Goal: Check status: Check status

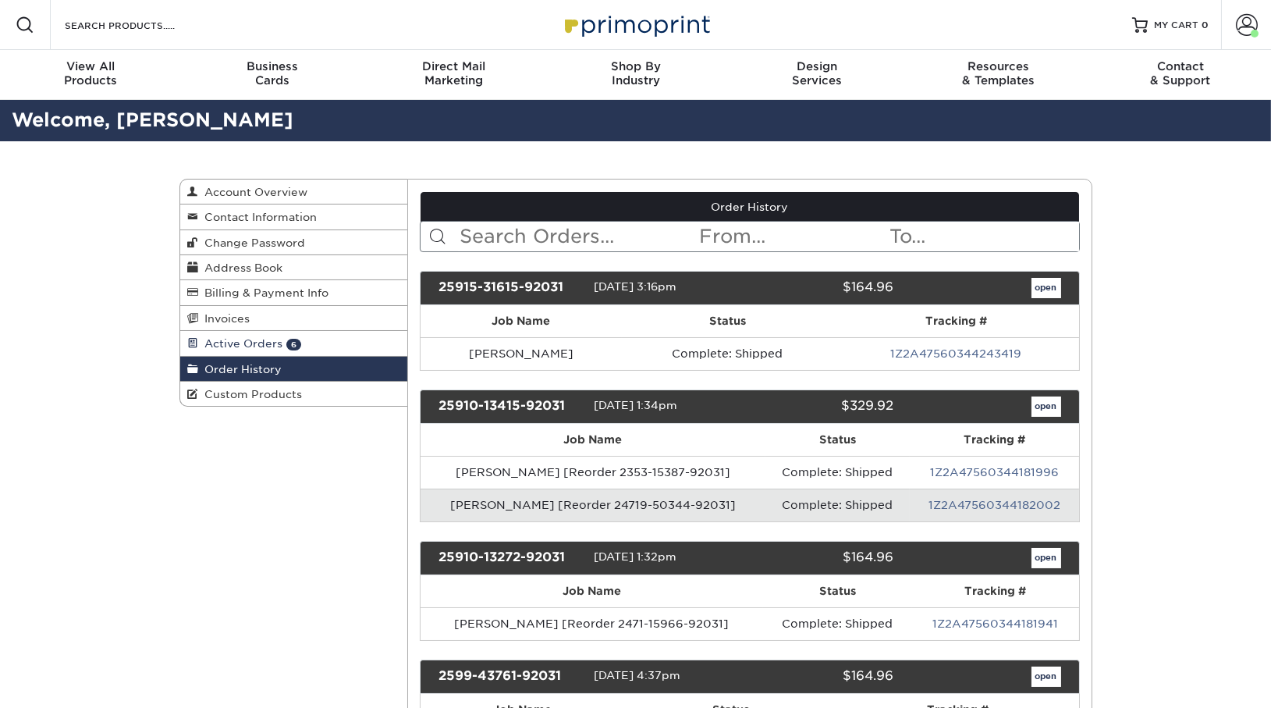
click at [270, 345] on span "Active Orders" at bounding box center [241, 343] width 84 height 12
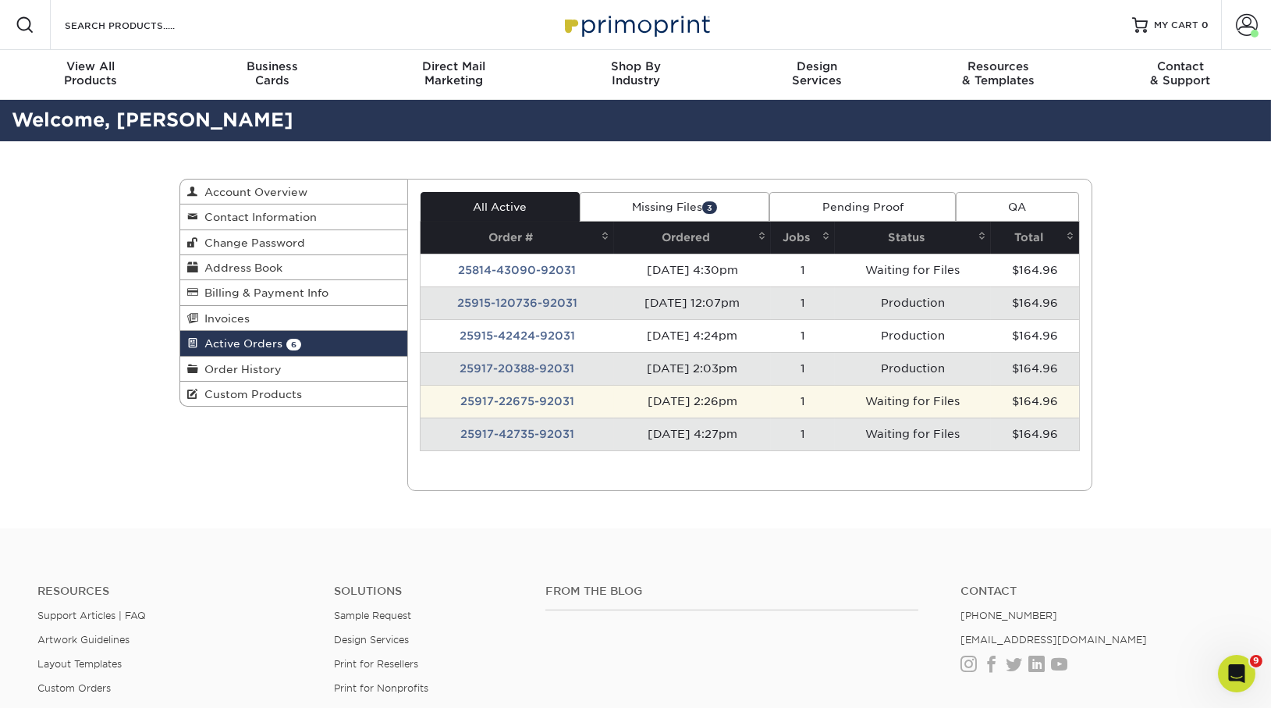
click at [551, 408] on td "25917-22675-92031" at bounding box center [518, 401] width 194 height 33
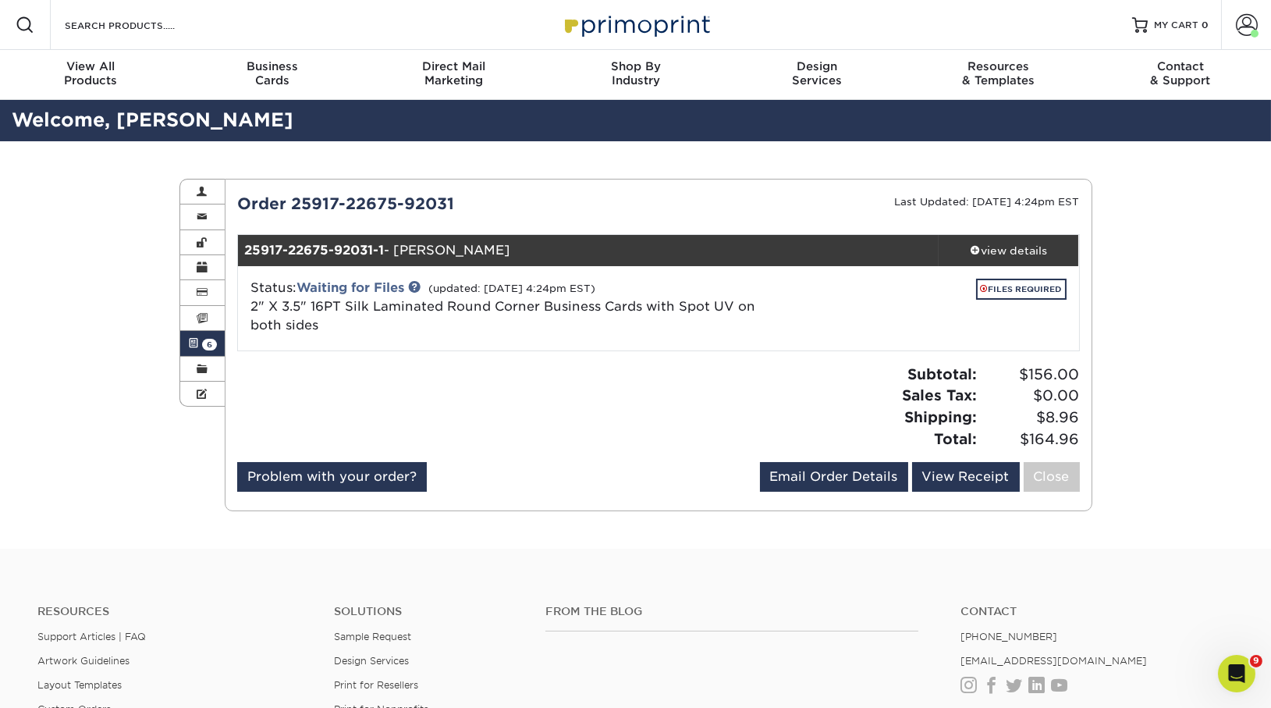
click at [194, 349] on link "Active Orders 6" at bounding box center [202, 343] width 45 height 25
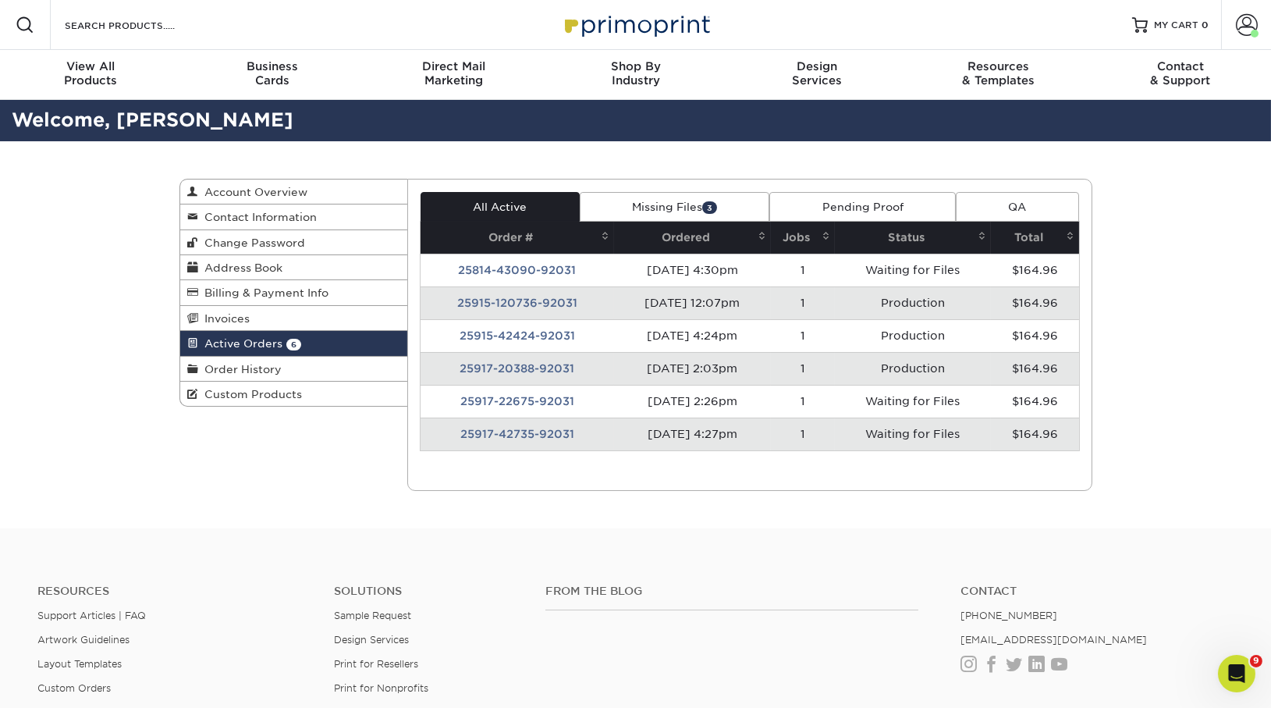
click at [468, 432] on td "25917-42735-92031" at bounding box center [518, 434] width 194 height 33
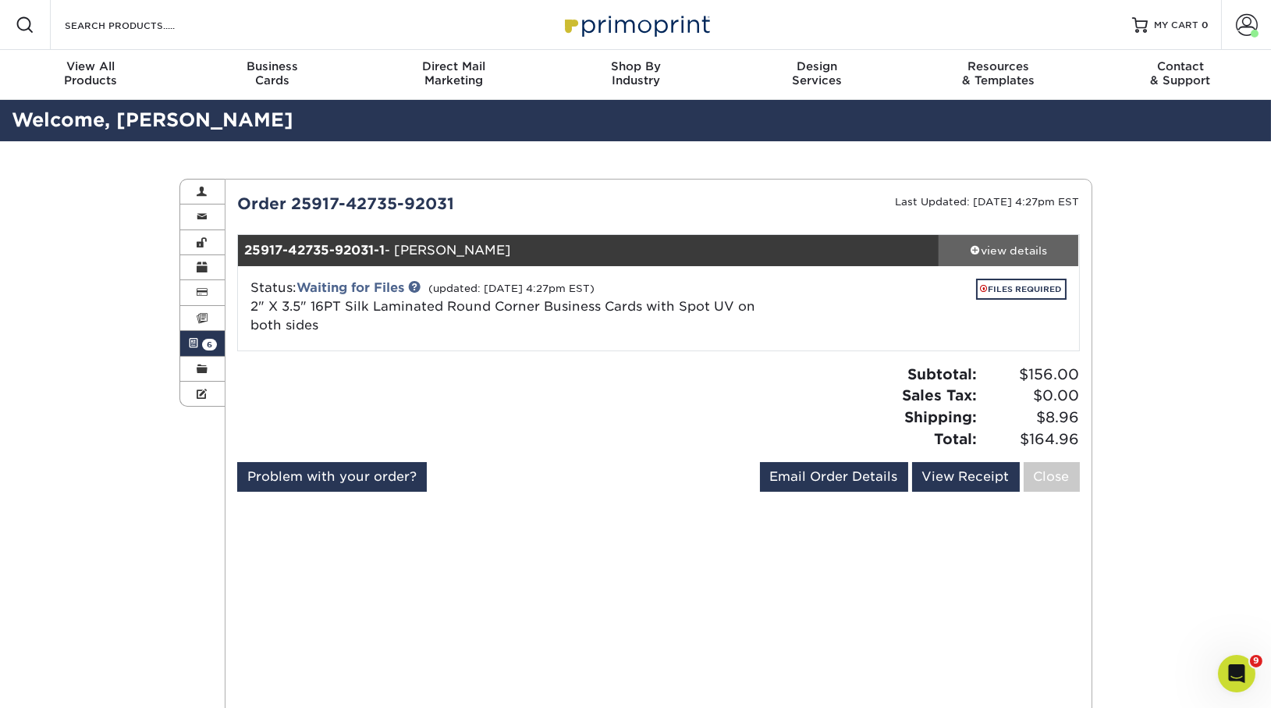
click at [970, 247] on span at bounding box center [975, 249] width 11 height 11
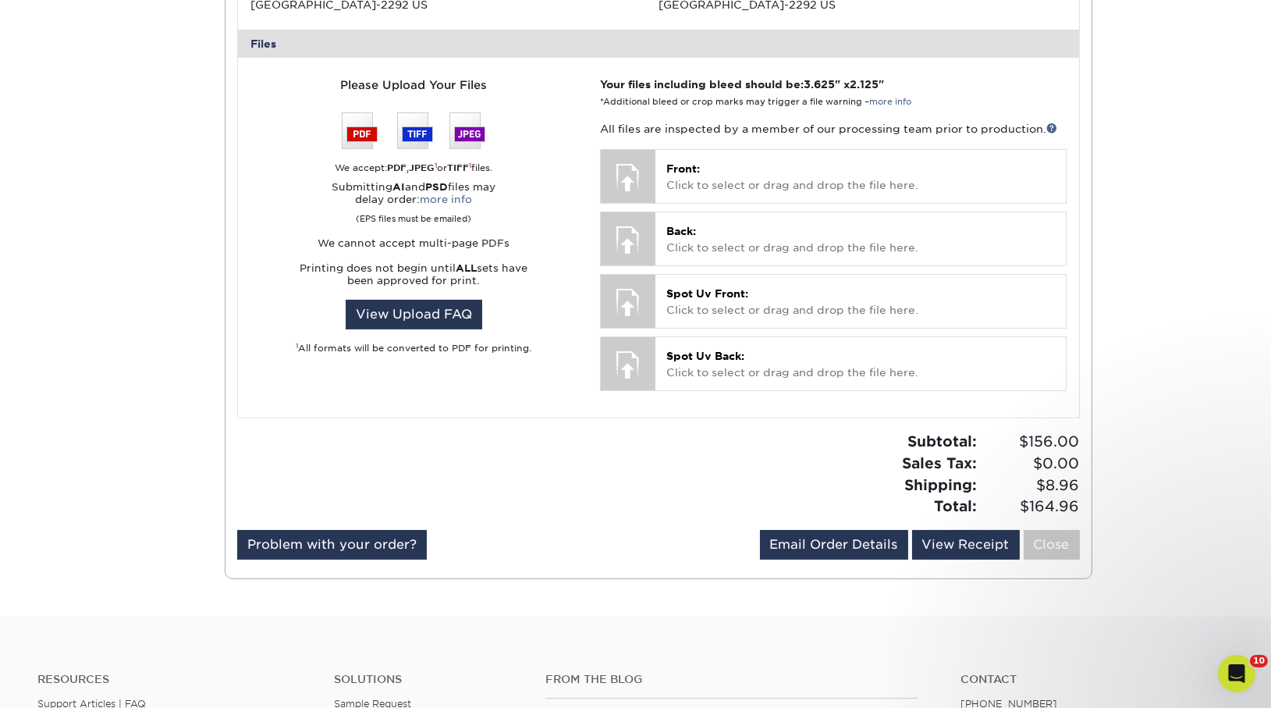
scroll to position [414, 0]
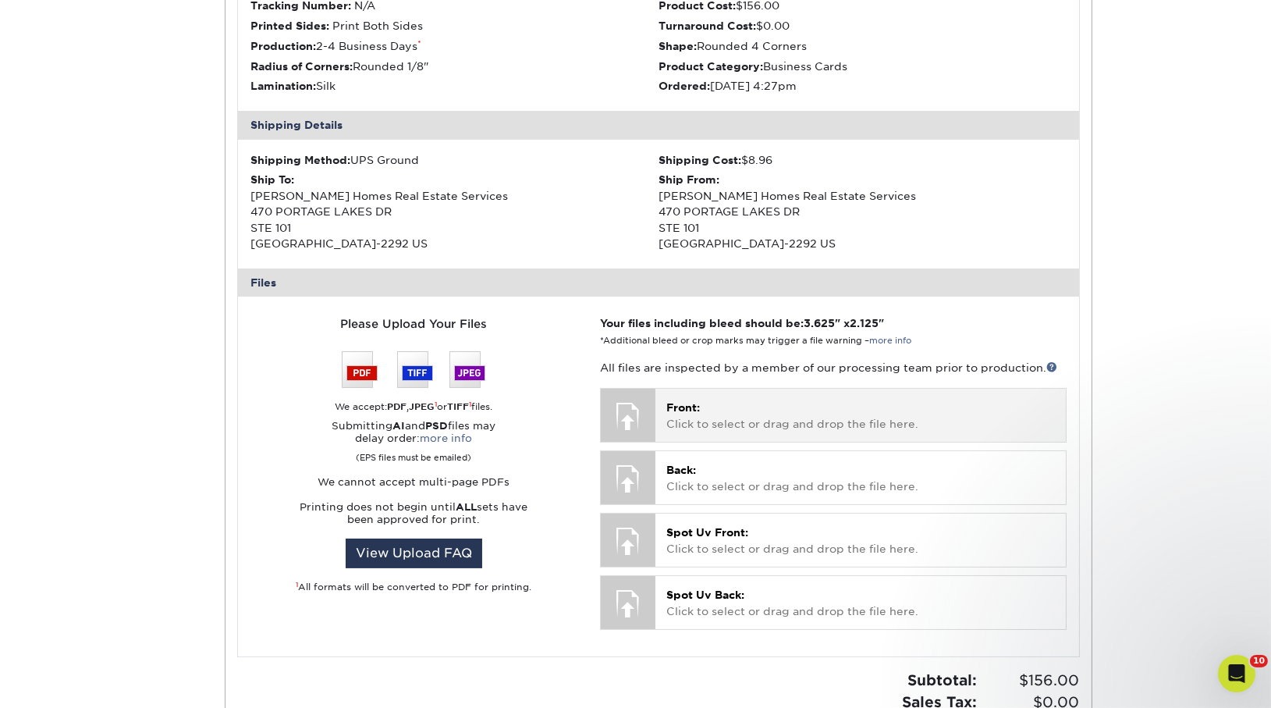
click at [739, 417] on p "Front: Click to select or drag and drop the file here." at bounding box center [861, 416] width 388 height 32
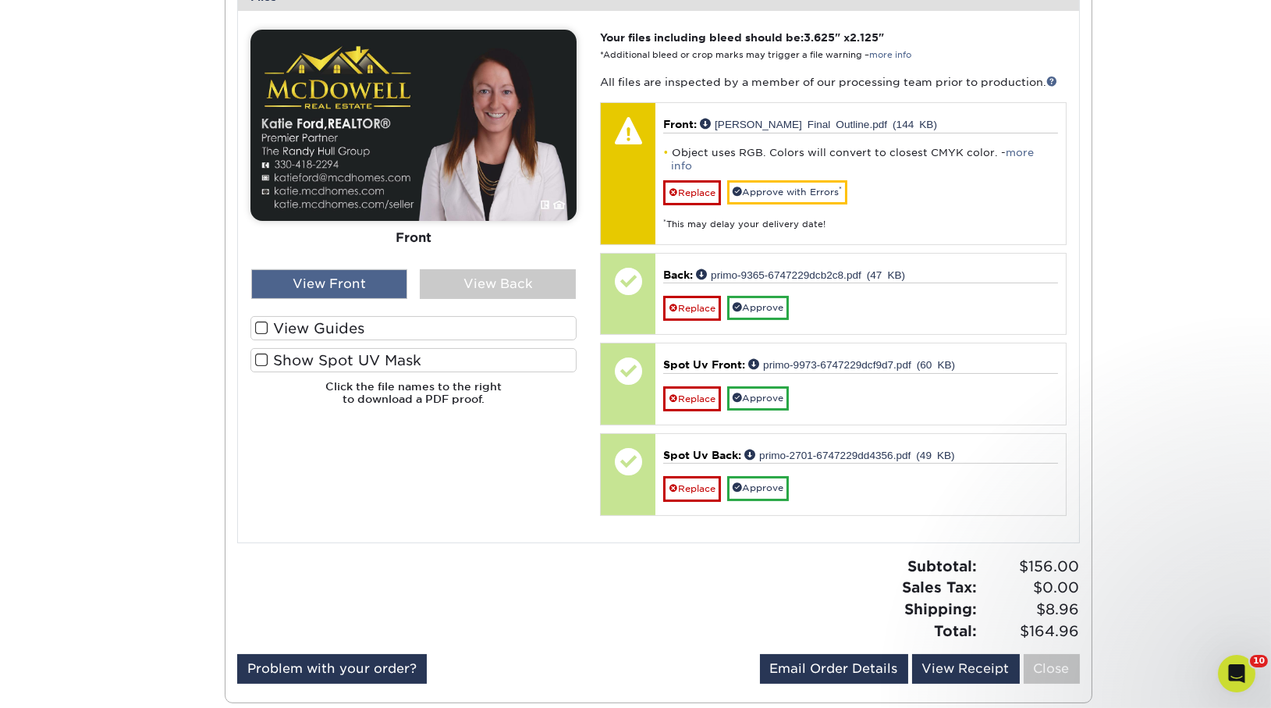
scroll to position [693, 0]
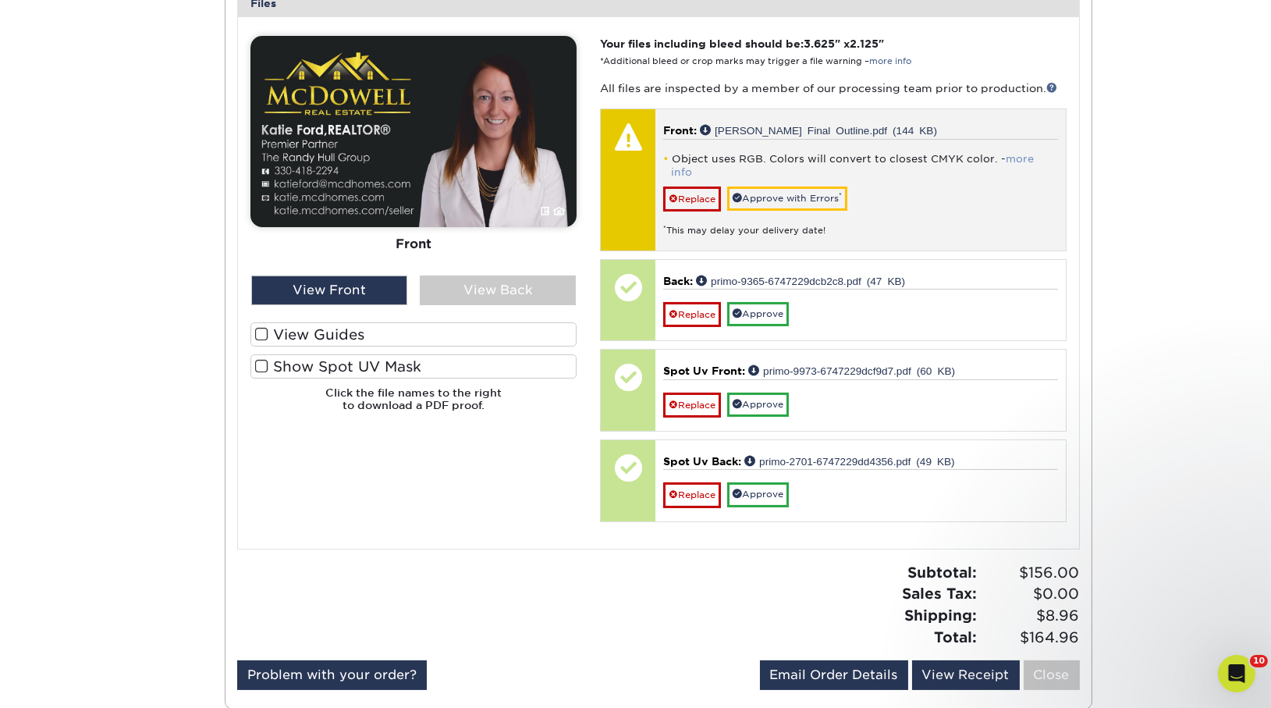
click at [1034, 153] on link "more info" at bounding box center [852, 165] width 363 height 25
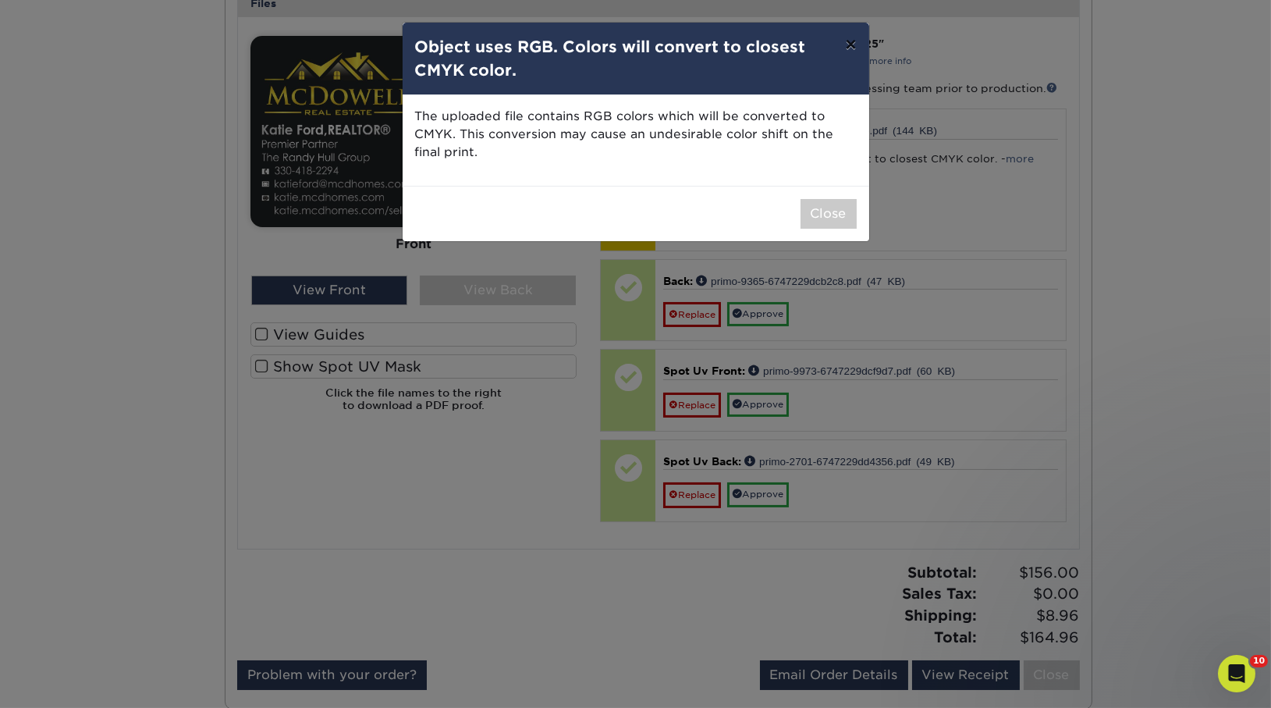
click at [860, 45] on button "×" at bounding box center [851, 45] width 36 height 44
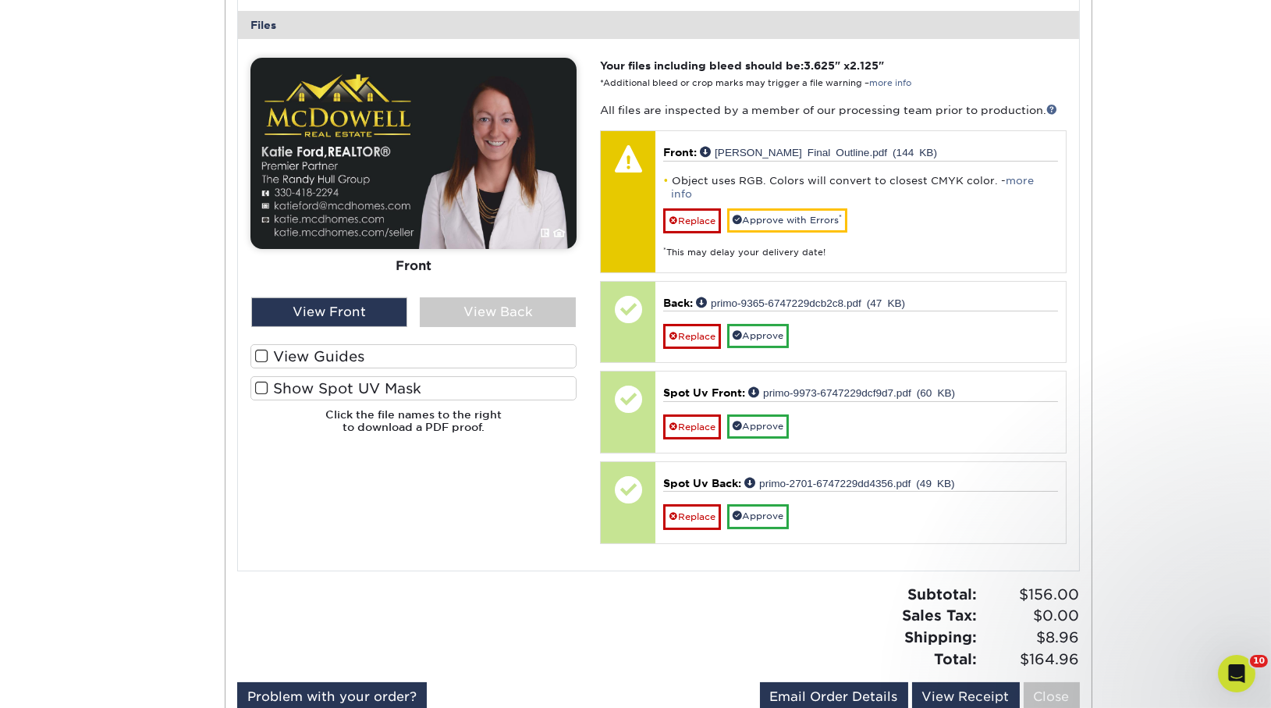
scroll to position [670, 0]
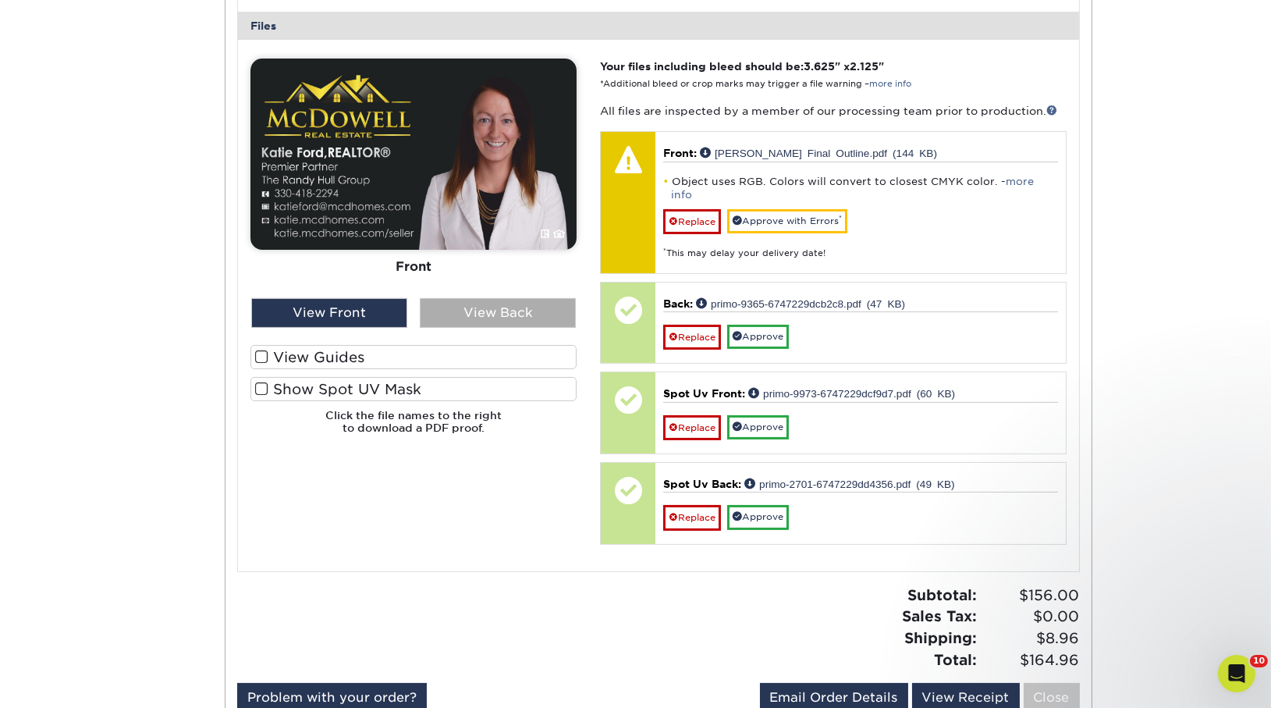
click at [494, 315] on div "View Back" at bounding box center [498, 313] width 156 height 30
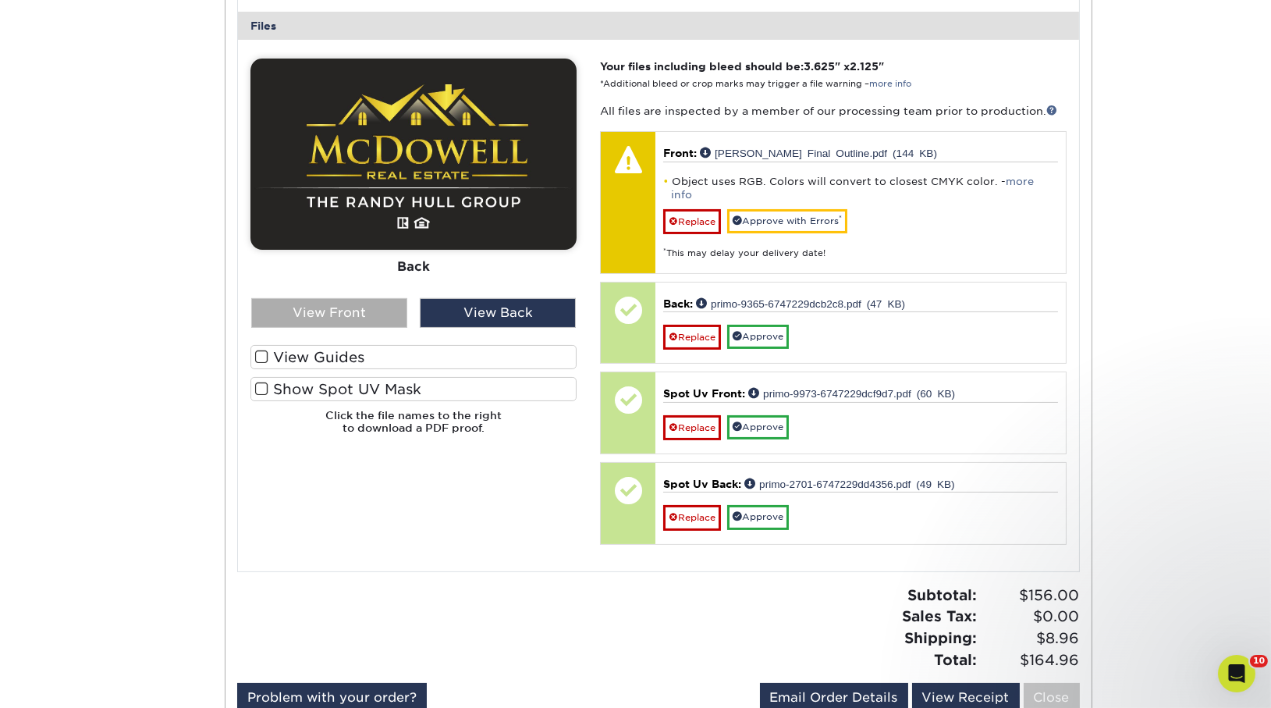
click at [350, 305] on div "View Front" at bounding box center [329, 313] width 156 height 30
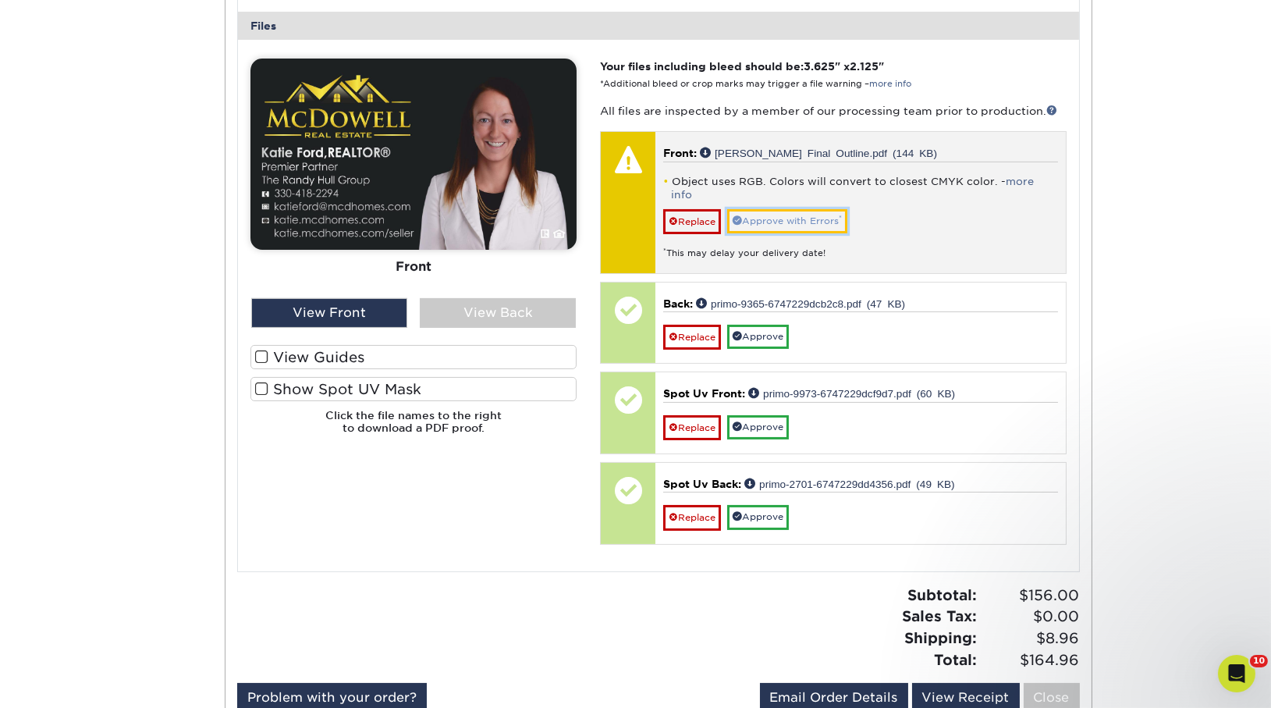
click at [805, 209] on link "Approve with Errors *" at bounding box center [787, 221] width 120 height 24
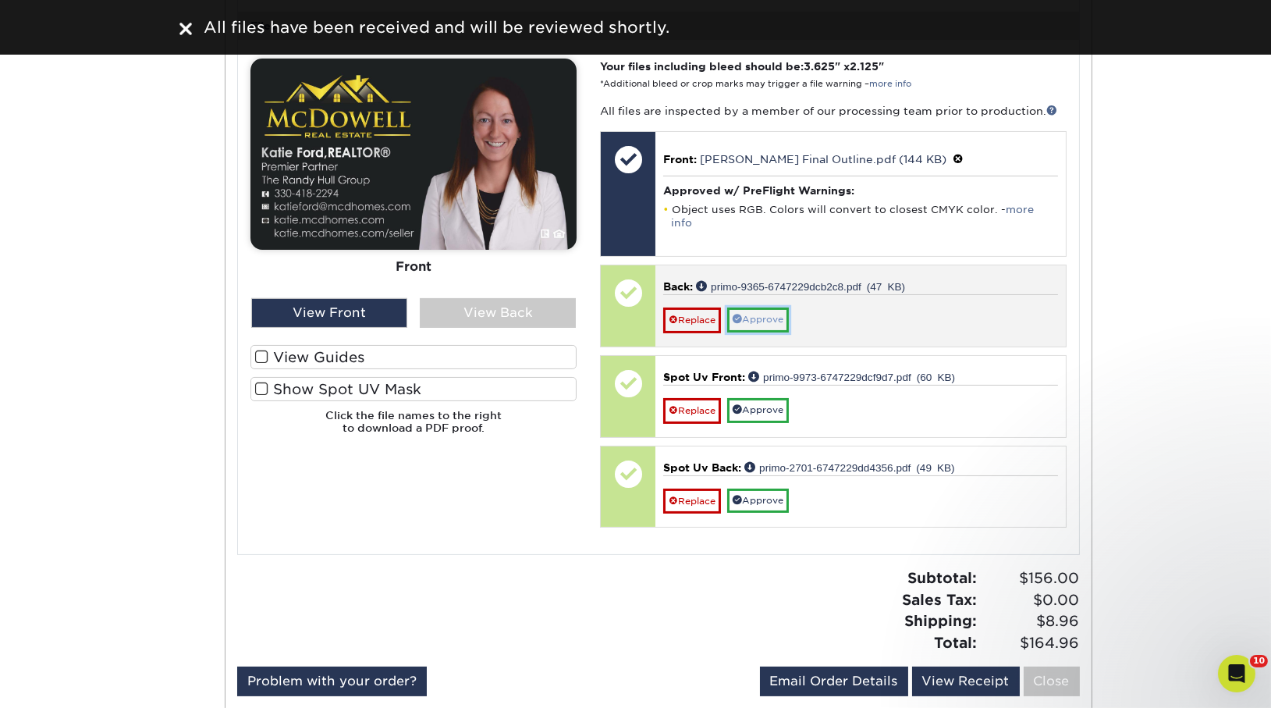
click at [773, 308] on link "Approve" at bounding box center [758, 320] width 62 height 24
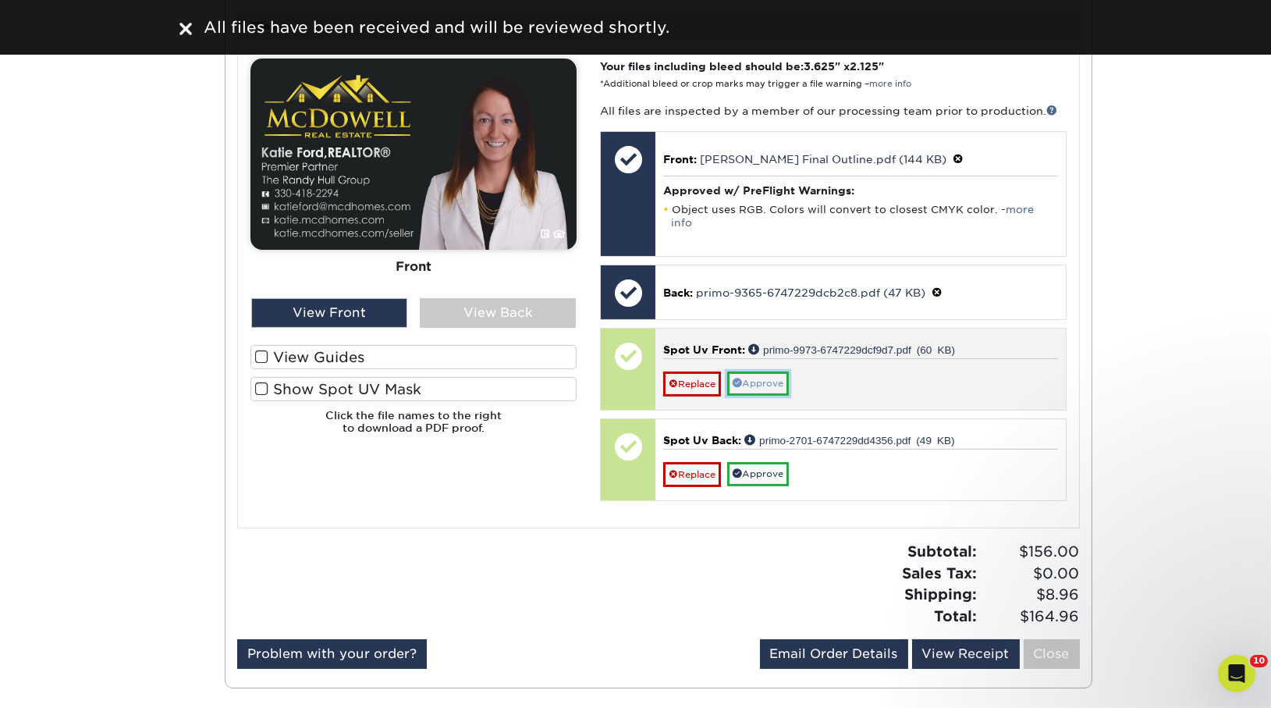
click at [773, 372] on link "Approve" at bounding box center [758, 384] width 62 height 24
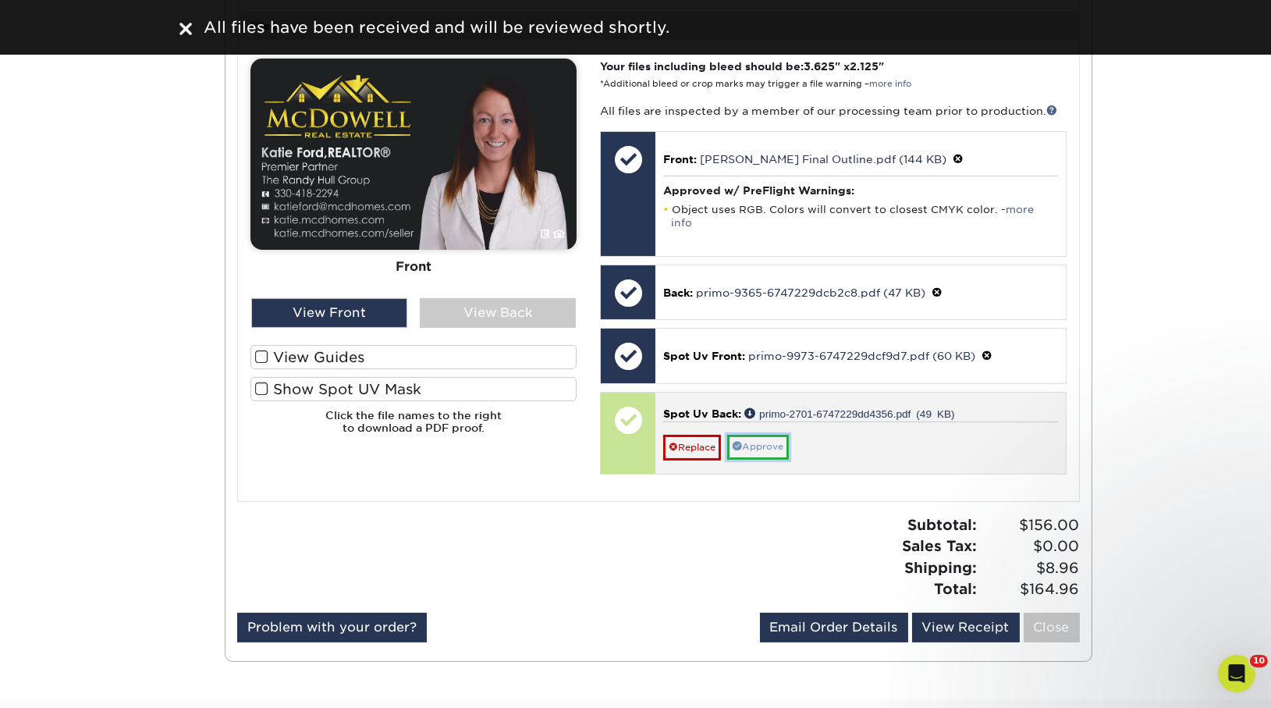
click at [777, 435] on link "Approve" at bounding box center [758, 447] width 62 height 24
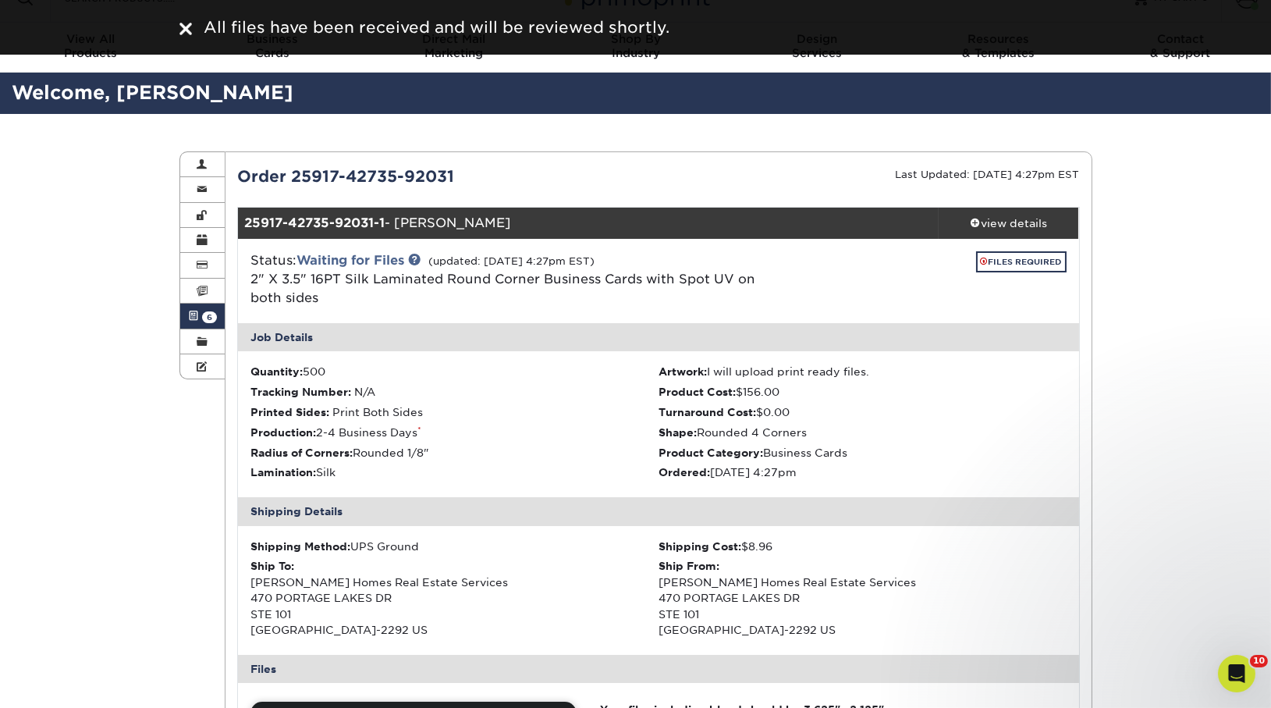
scroll to position [0, 0]
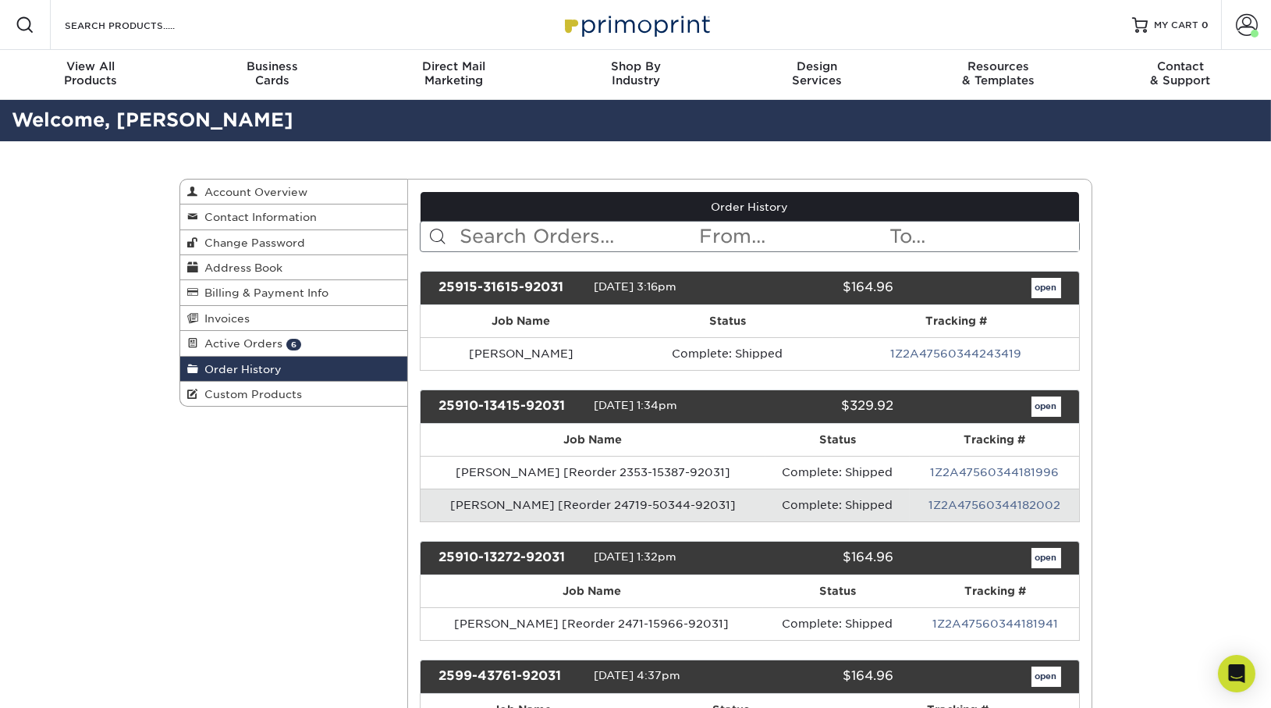
click at [523, 236] on input "text" at bounding box center [578, 237] width 240 height 30
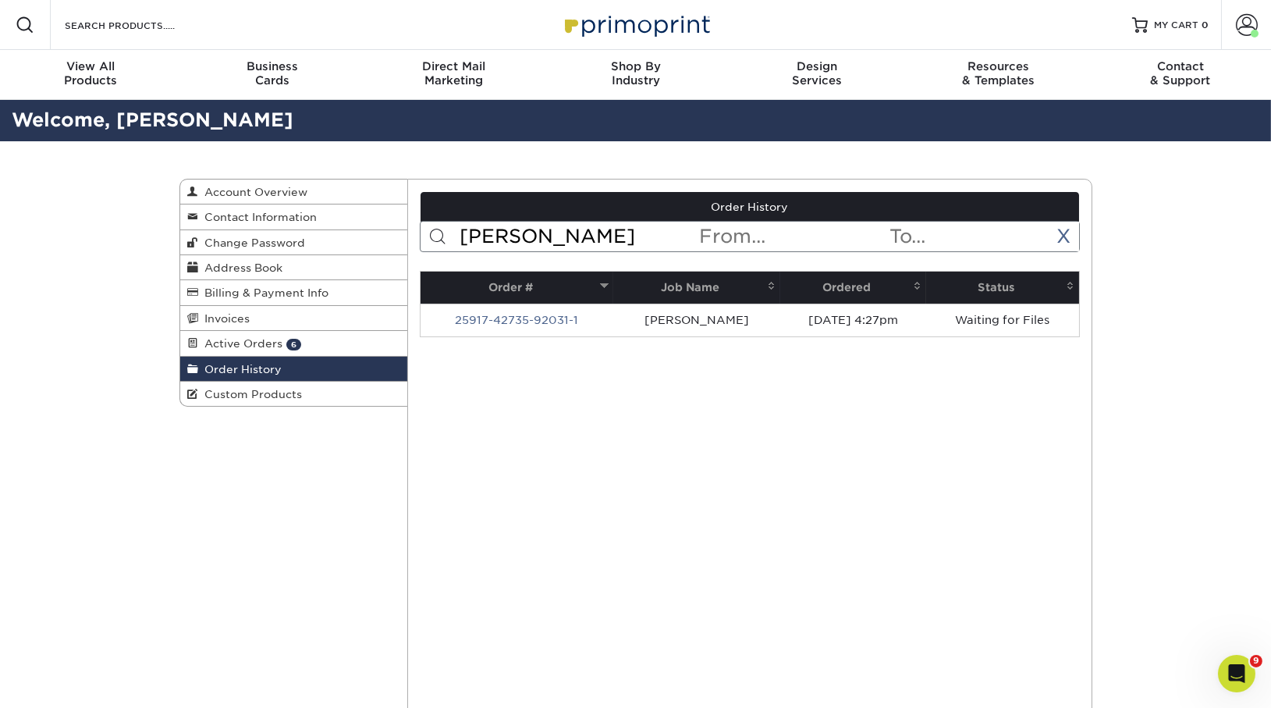
click at [298, 365] on link "Order History" at bounding box center [294, 369] width 228 height 25
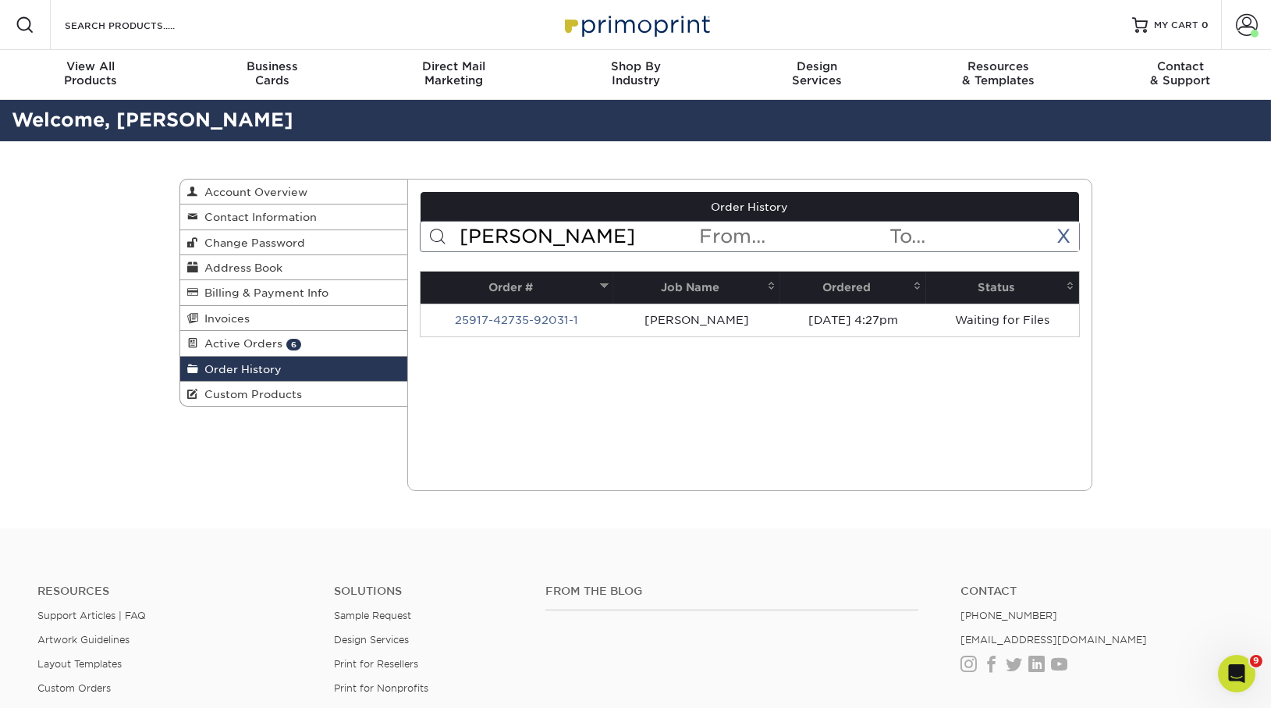
click at [567, 233] on input "katie ford" at bounding box center [578, 237] width 240 height 30
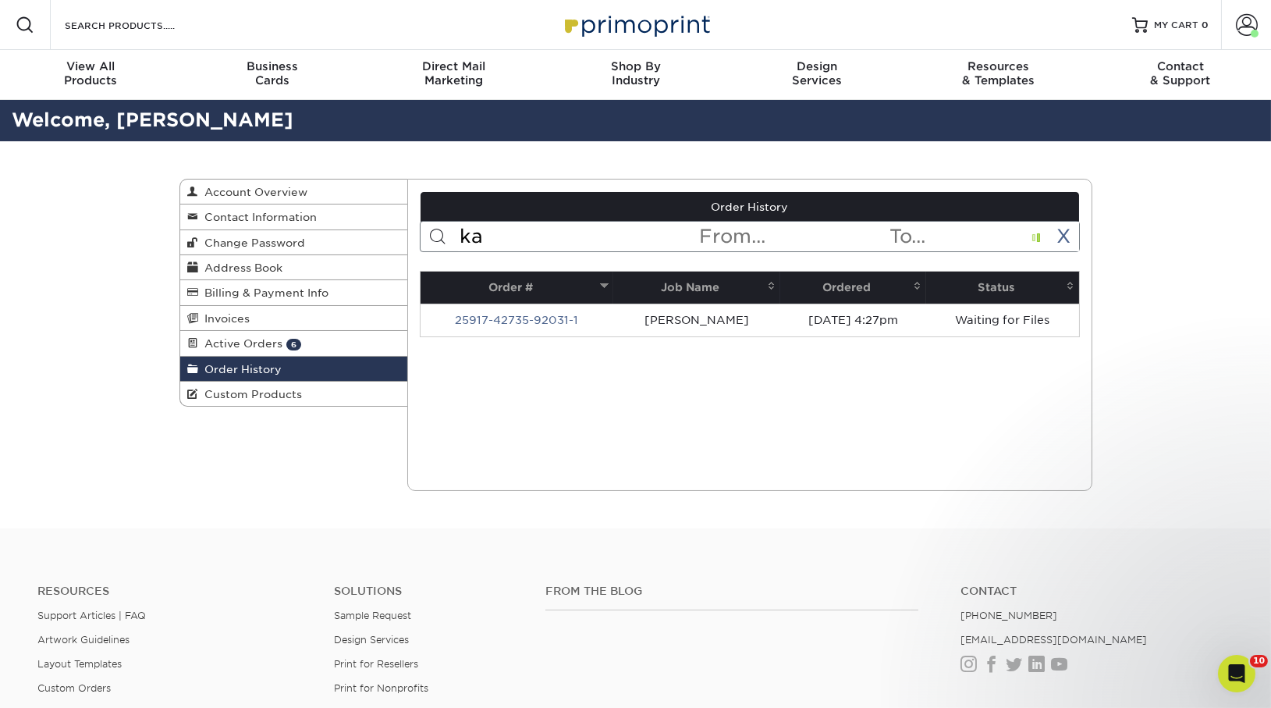
type input "k"
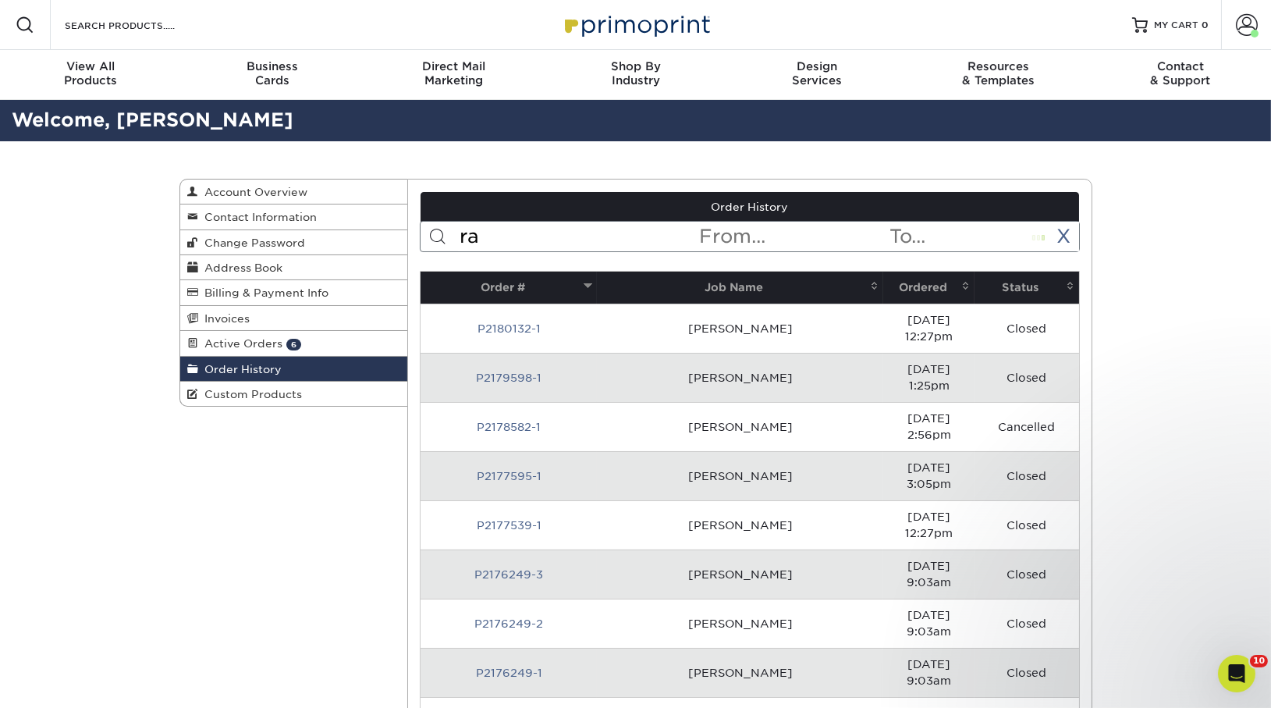
type input "r"
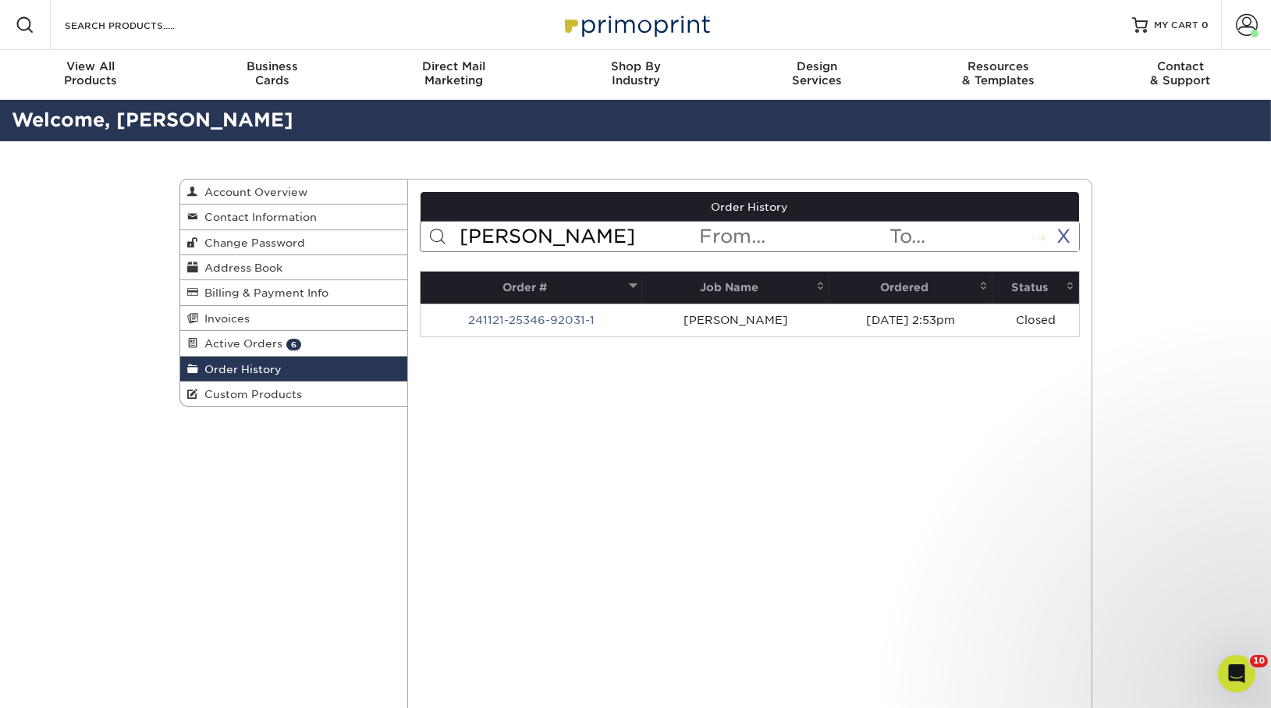
type input "erin kaye"
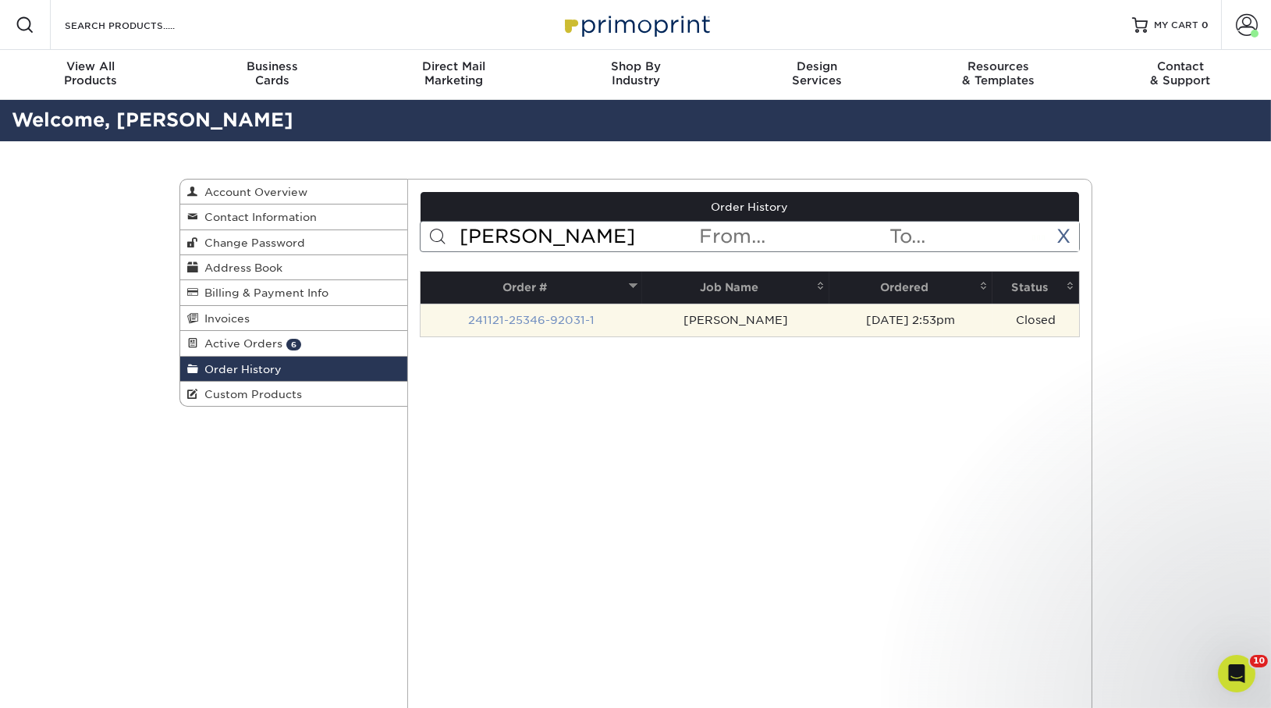
click at [532, 317] on link "241121-25346-92031-1" at bounding box center [531, 320] width 126 height 12
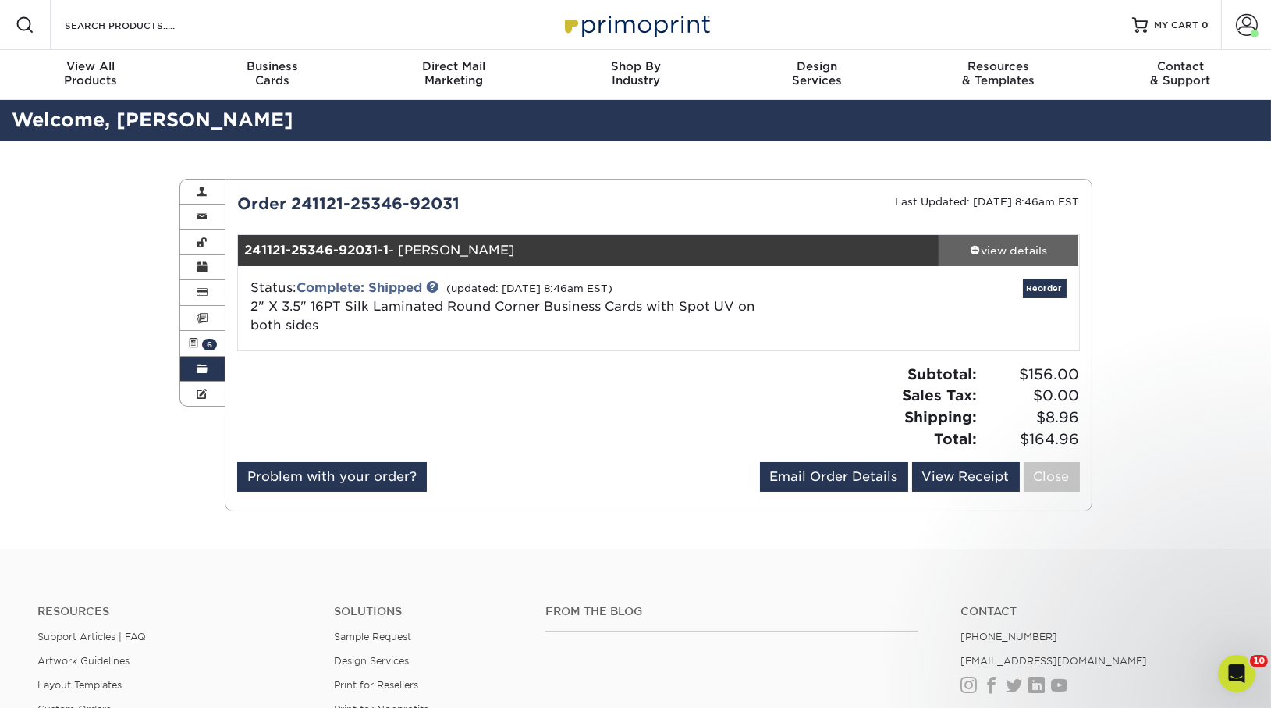
click at [1006, 247] on div "view details" at bounding box center [1009, 251] width 140 height 16
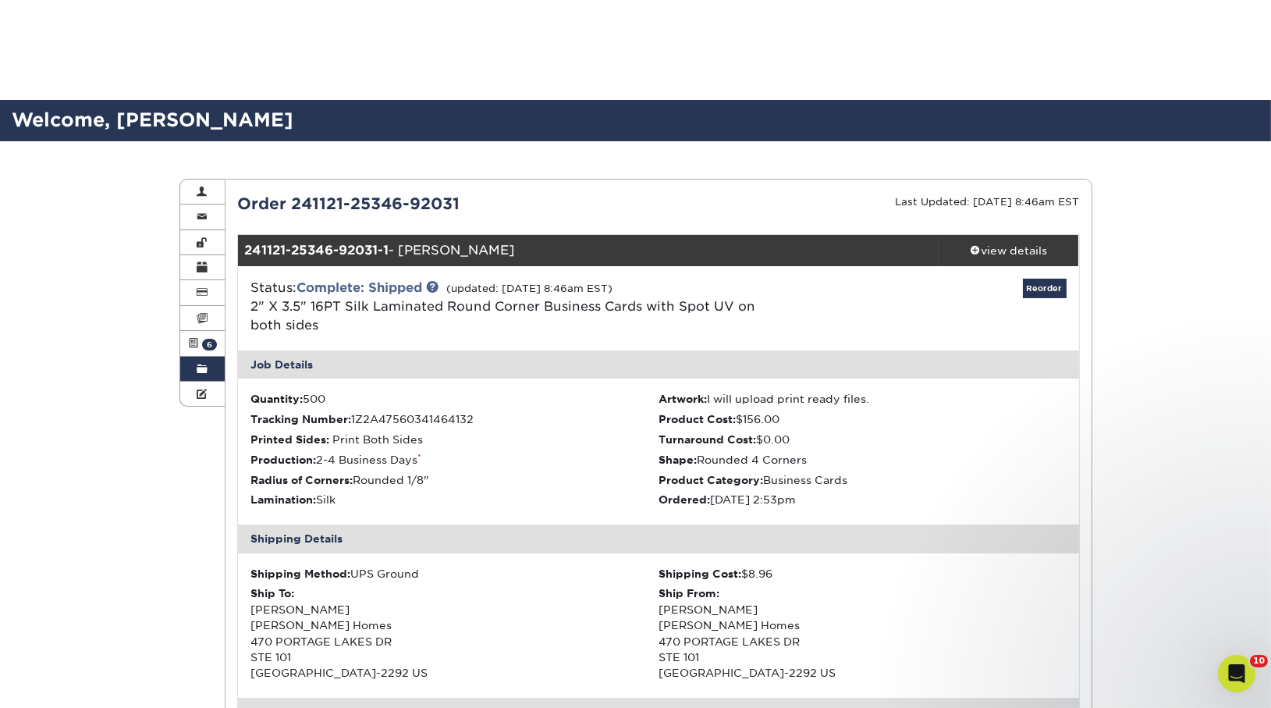
scroll to position [372, 0]
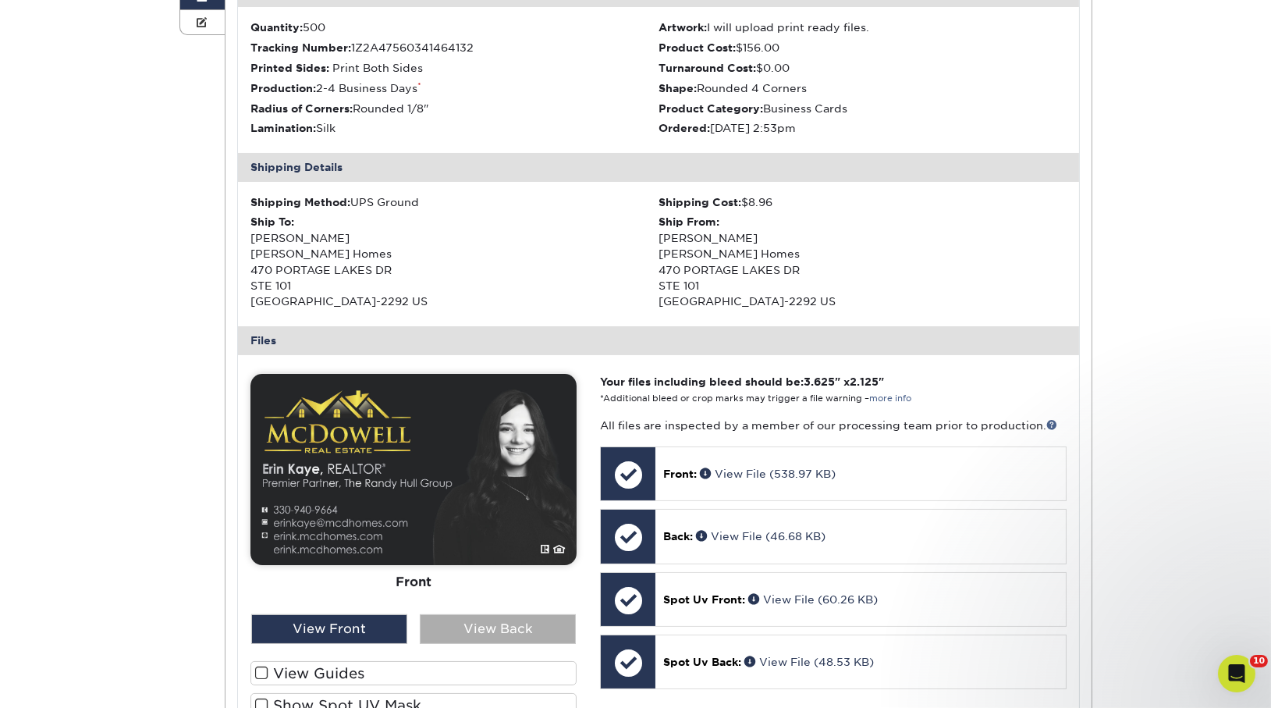
click at [521, 643] on div "View Back" at bounding box center [498, 629] width 156 height 30
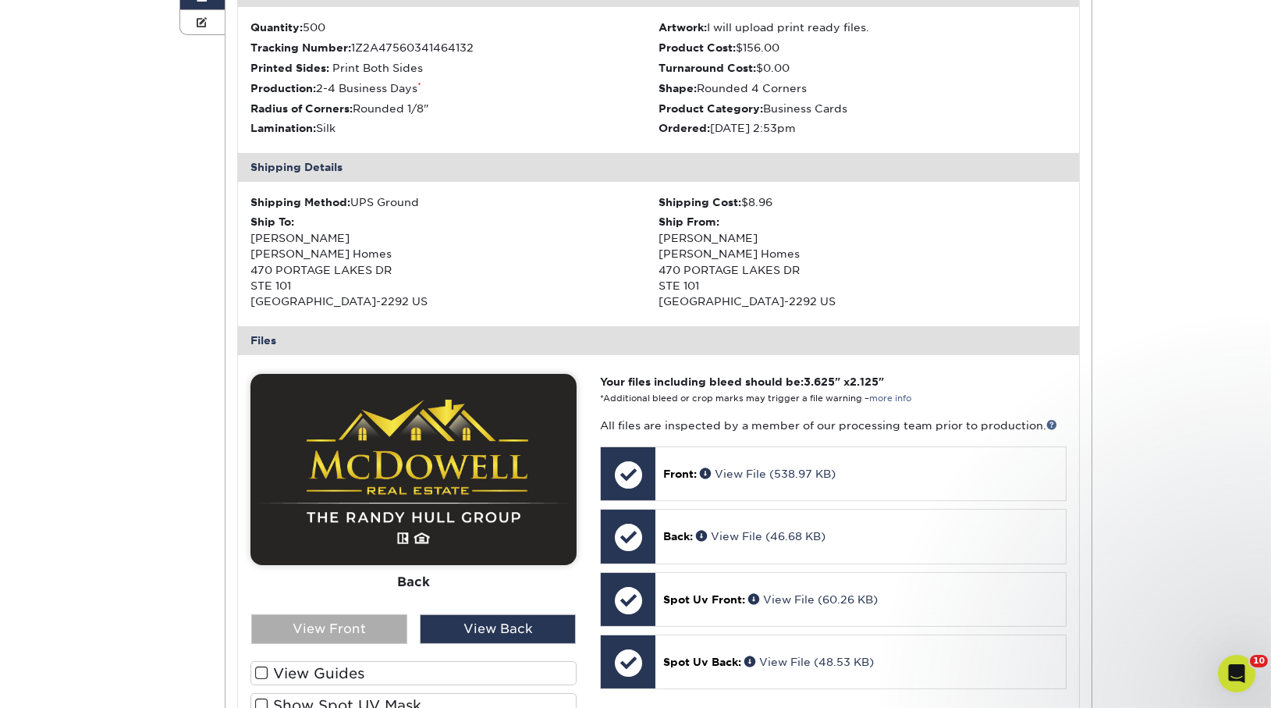
click at [332, 638] on div "View Front" at bounding box center [329, 629] width 156 height 30
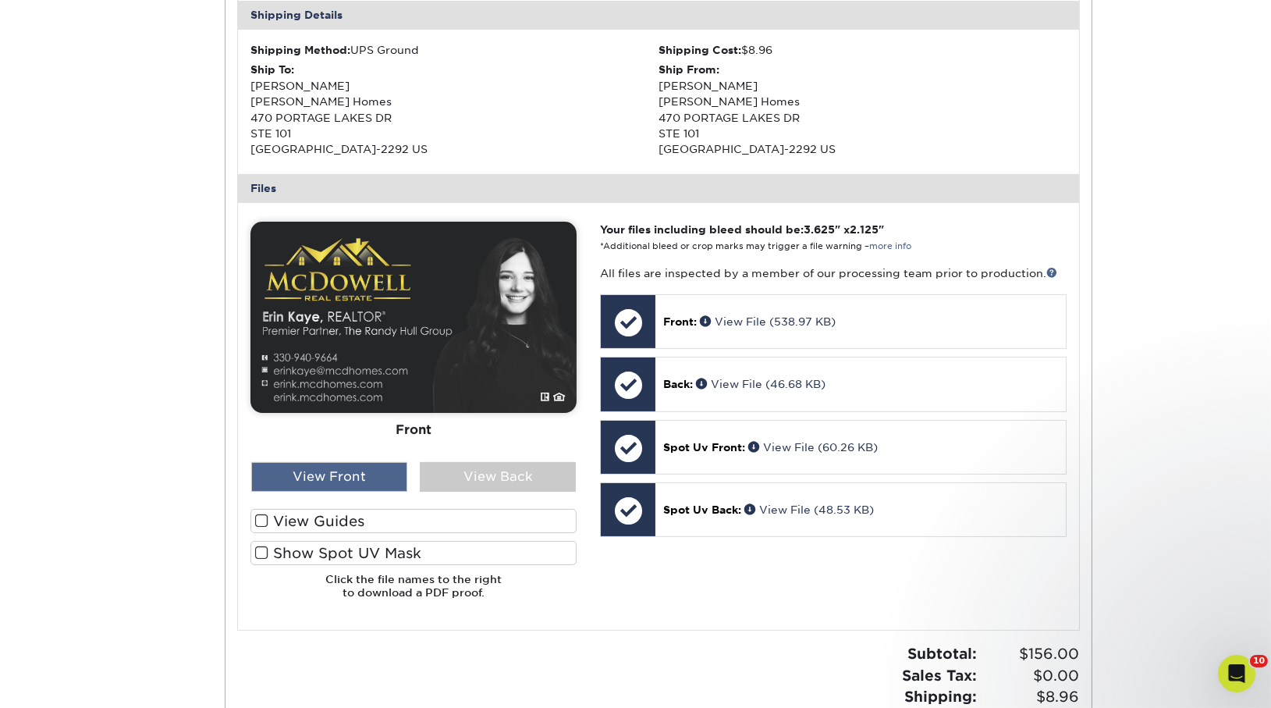
scroll to position [554, 0]
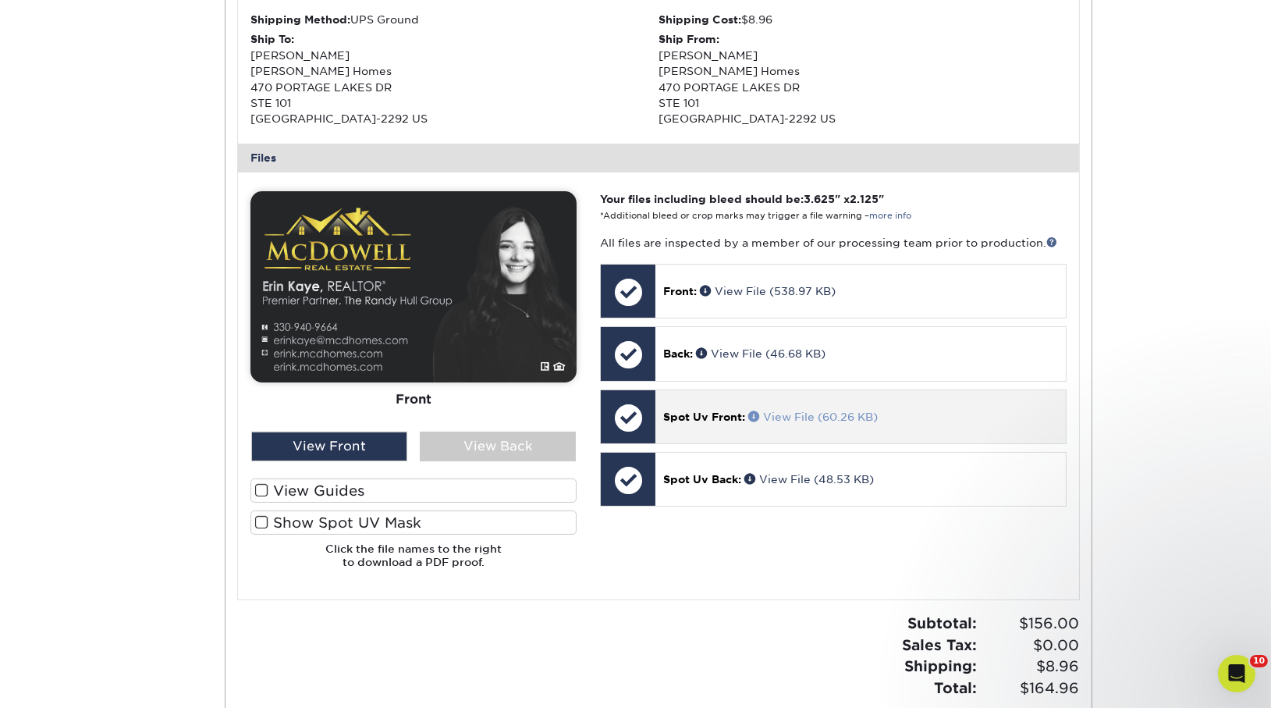
click at [783, 411] on link "View File (60.26 KB)" at bounding box center [814, 417] width 130 height 12
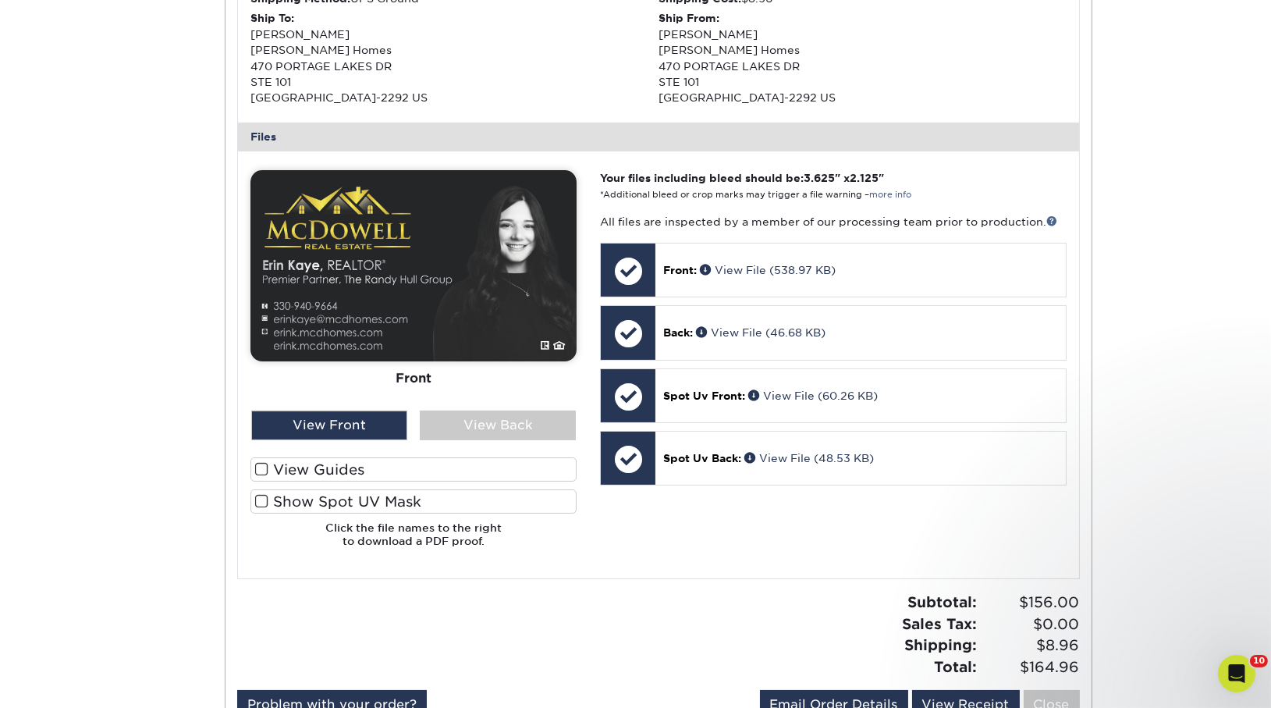
scroll to position [581, 0]
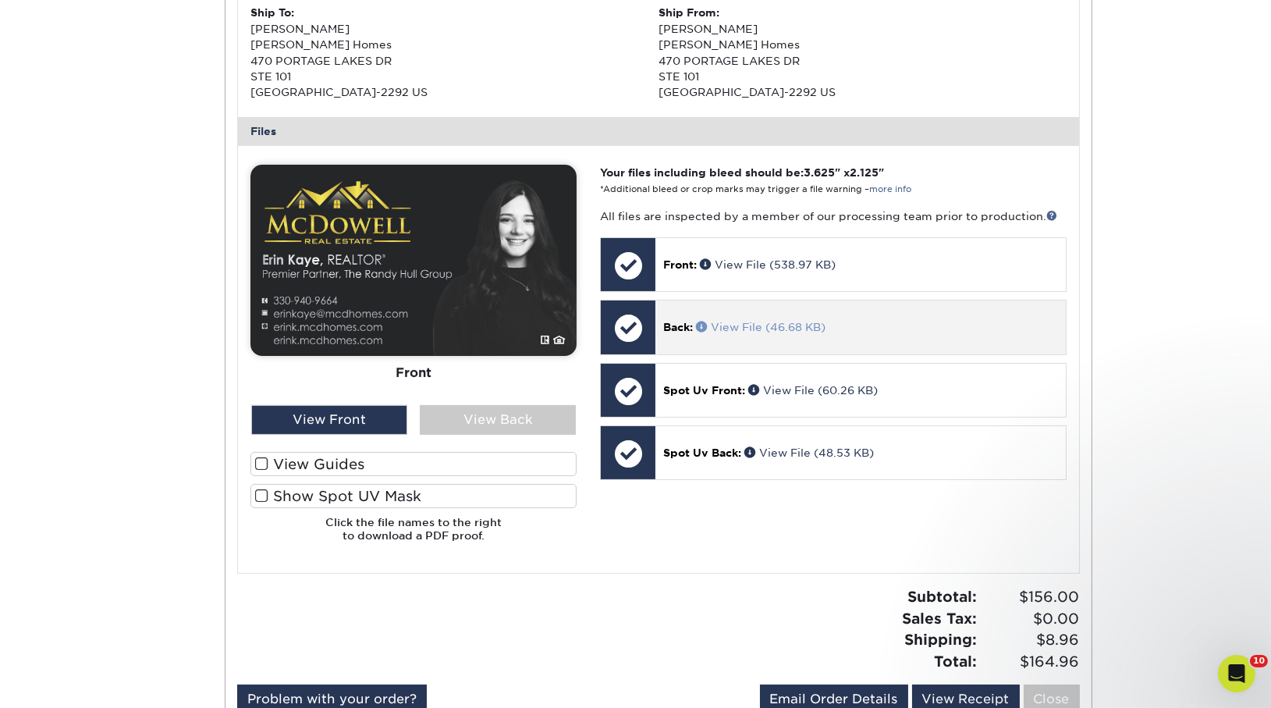
click at [769, 326] on link "View File (46.68 KB)" at bounding box center [761, 327] width 130 height 12
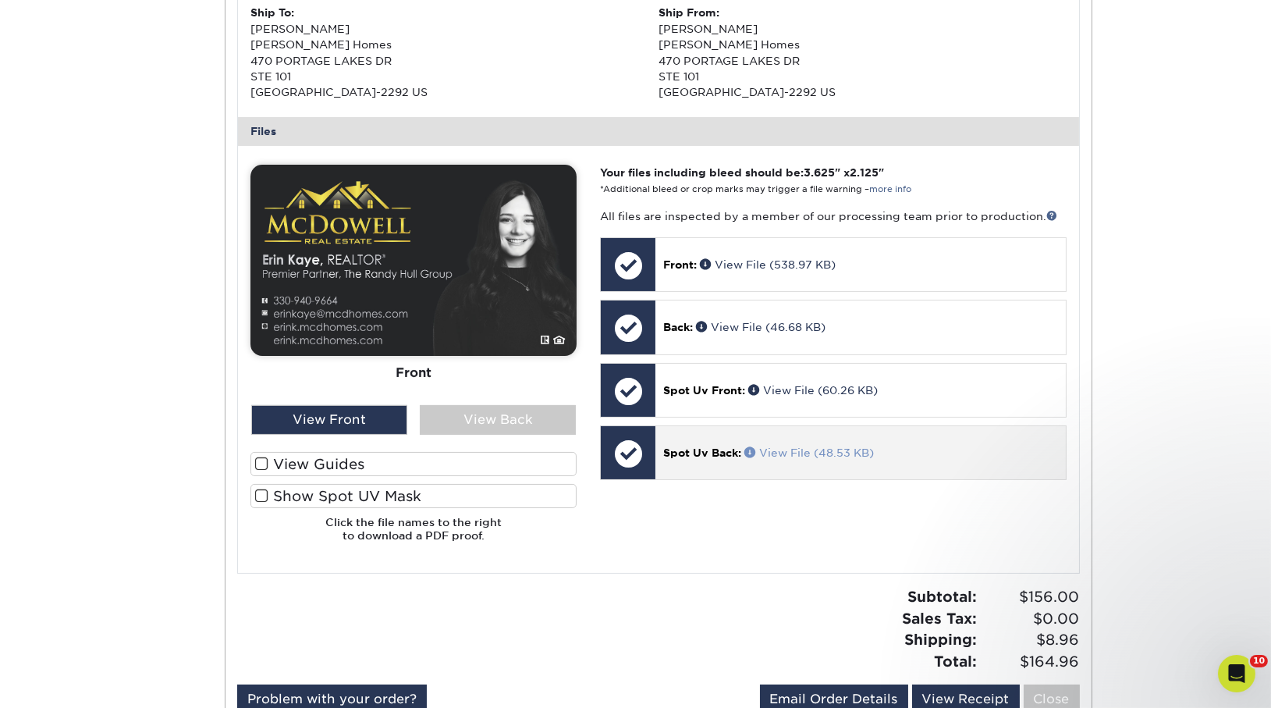
click at [781, 450] on link "View File (48.53 KB)" at bounding box center [810, 452] width 130 height 12
